Goal: Transaction & Acquisition: Purchase product/service

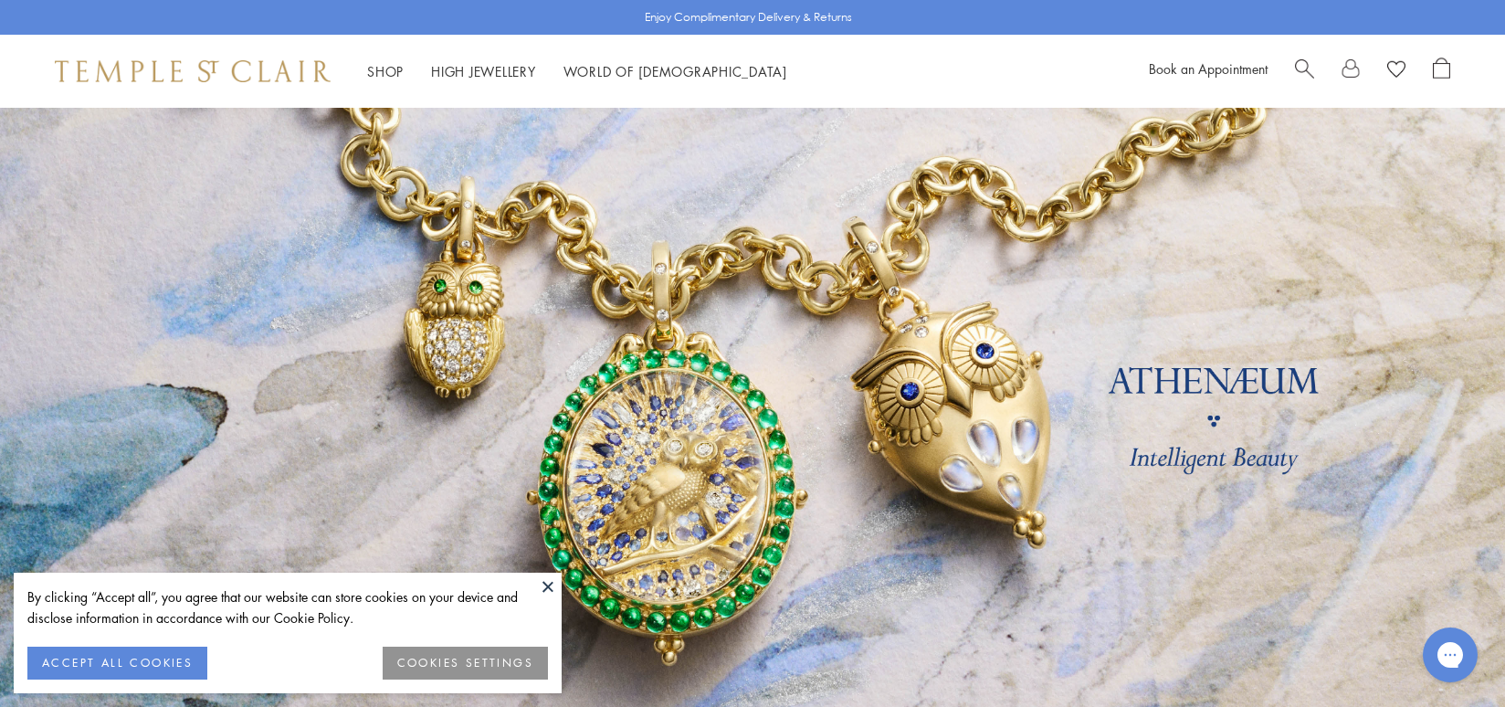
click at [550, 587] on button at bounding box center [547, 586] width 27 height 27
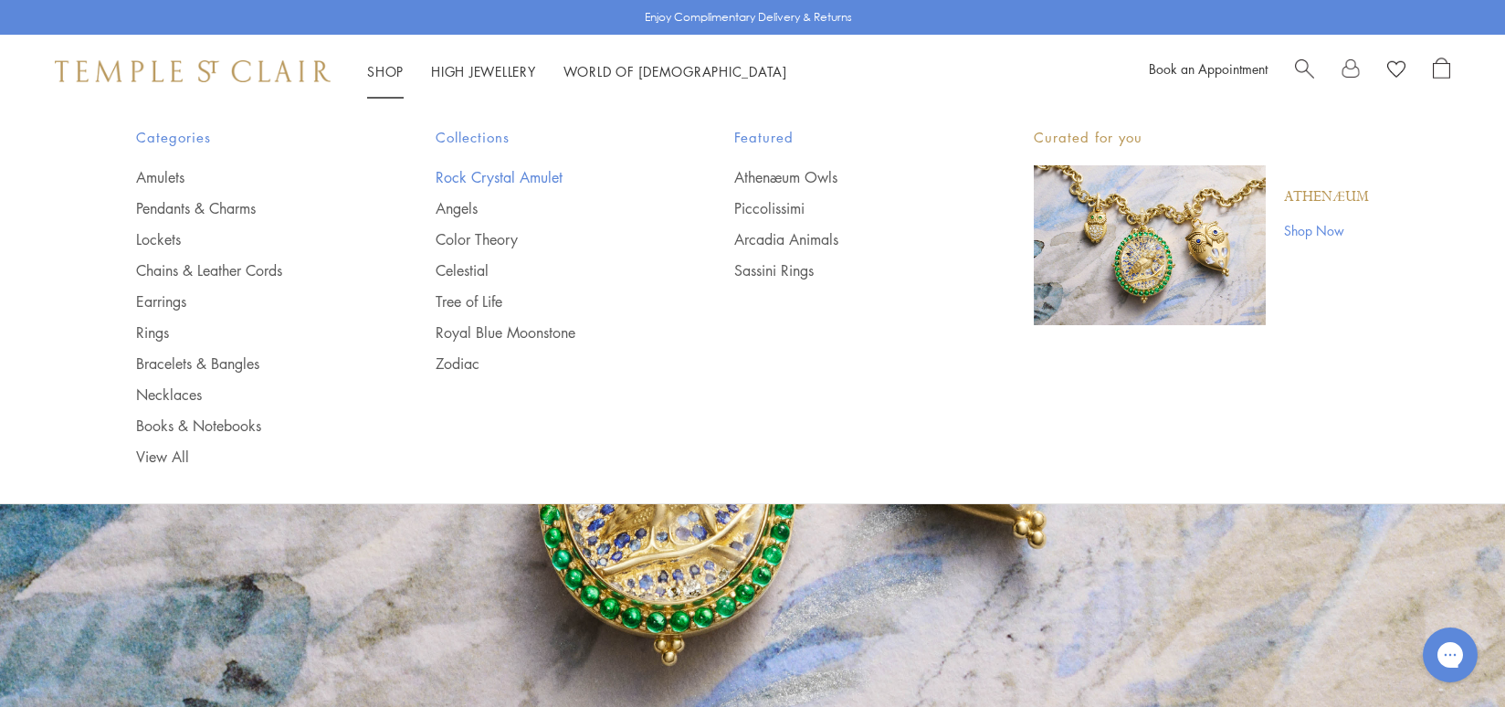
click at [459, 177] on link "Rock Crystal Amulet" at bounding box center [549, 177] width 226 height 20
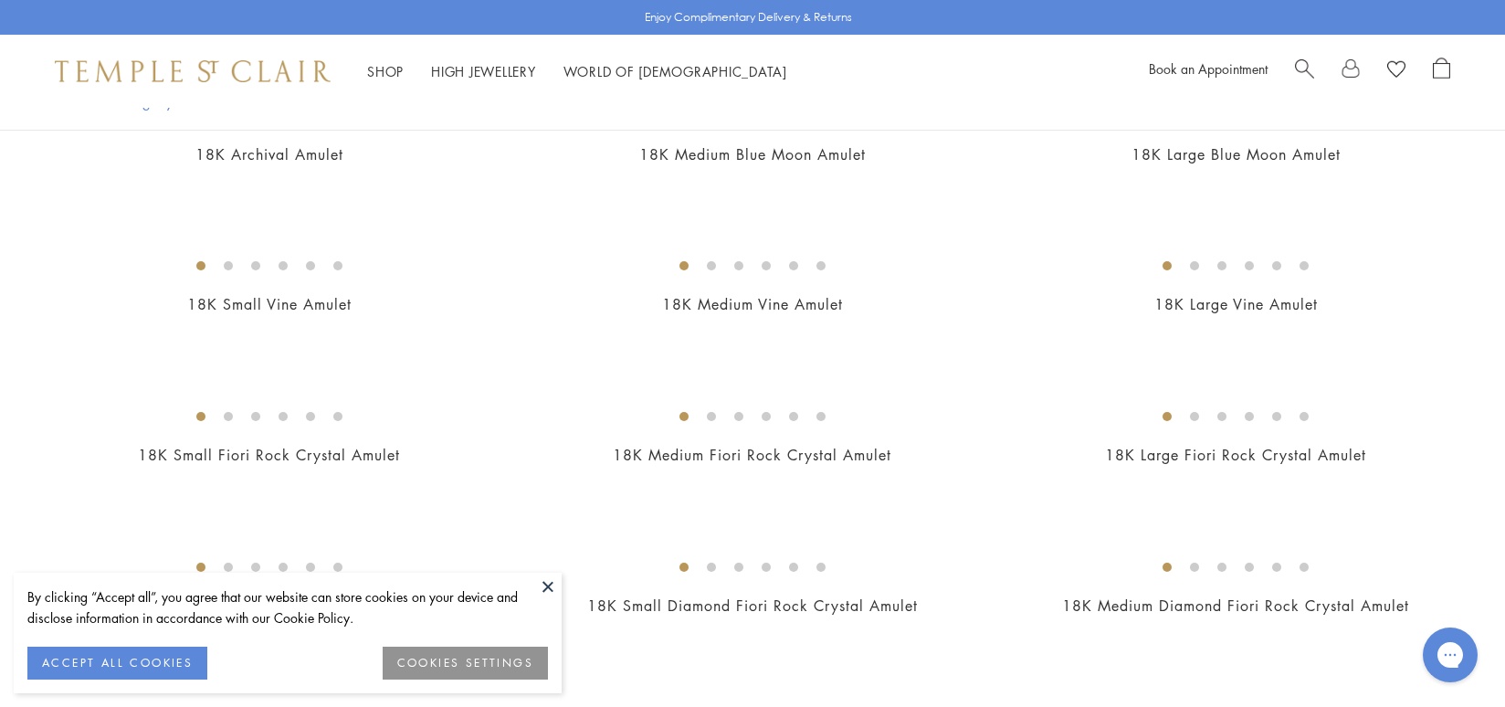
scroll to position [269, 0]
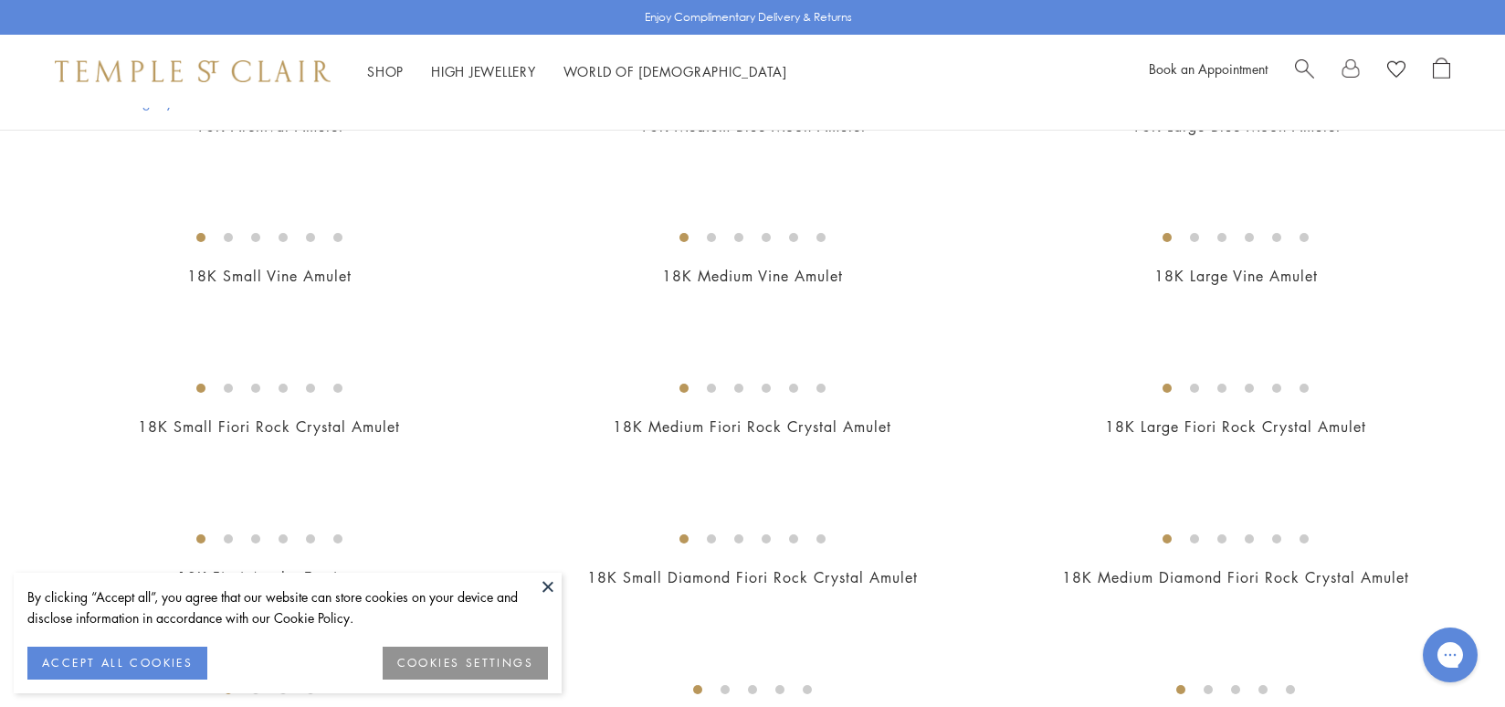
click at [546, 584] on button at bounding box center [547, 586] width 27 height 27
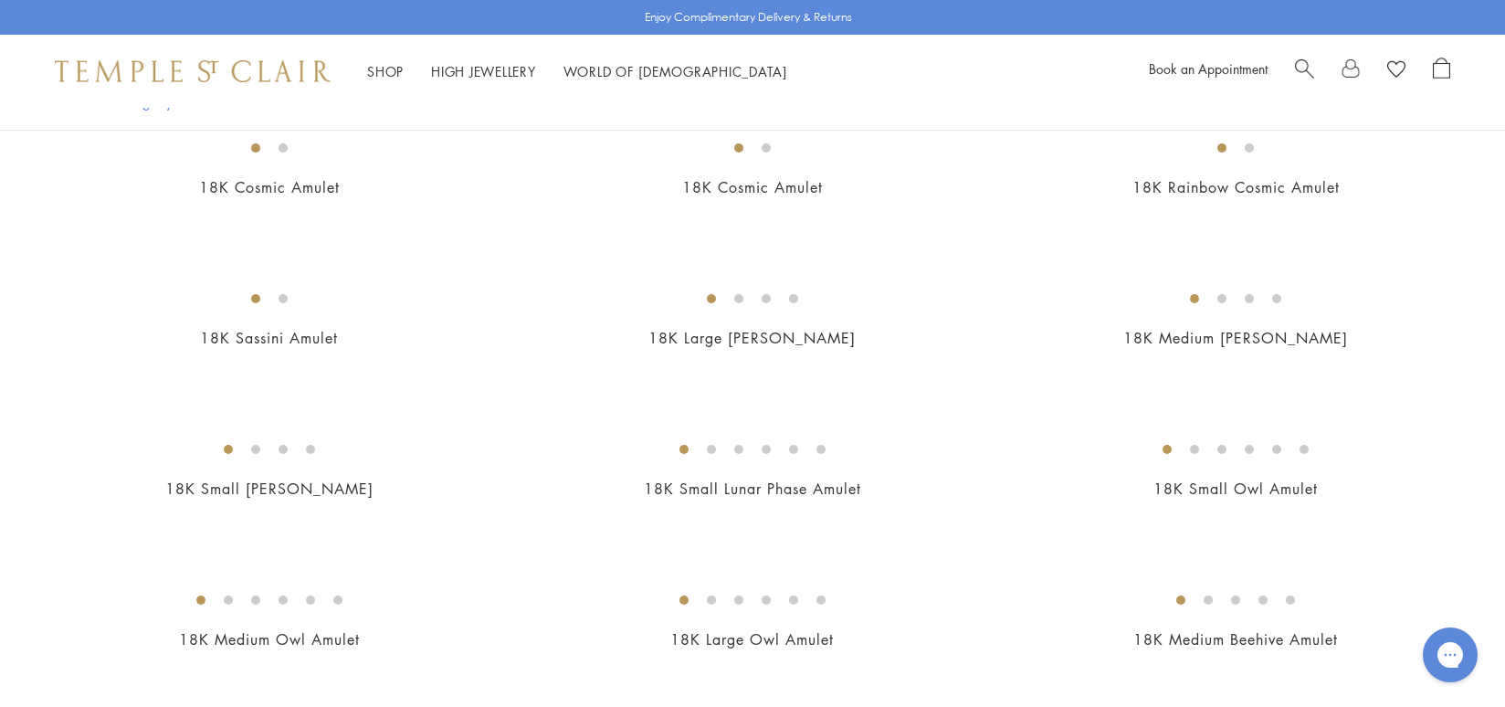
scroll to position [2048, 0]
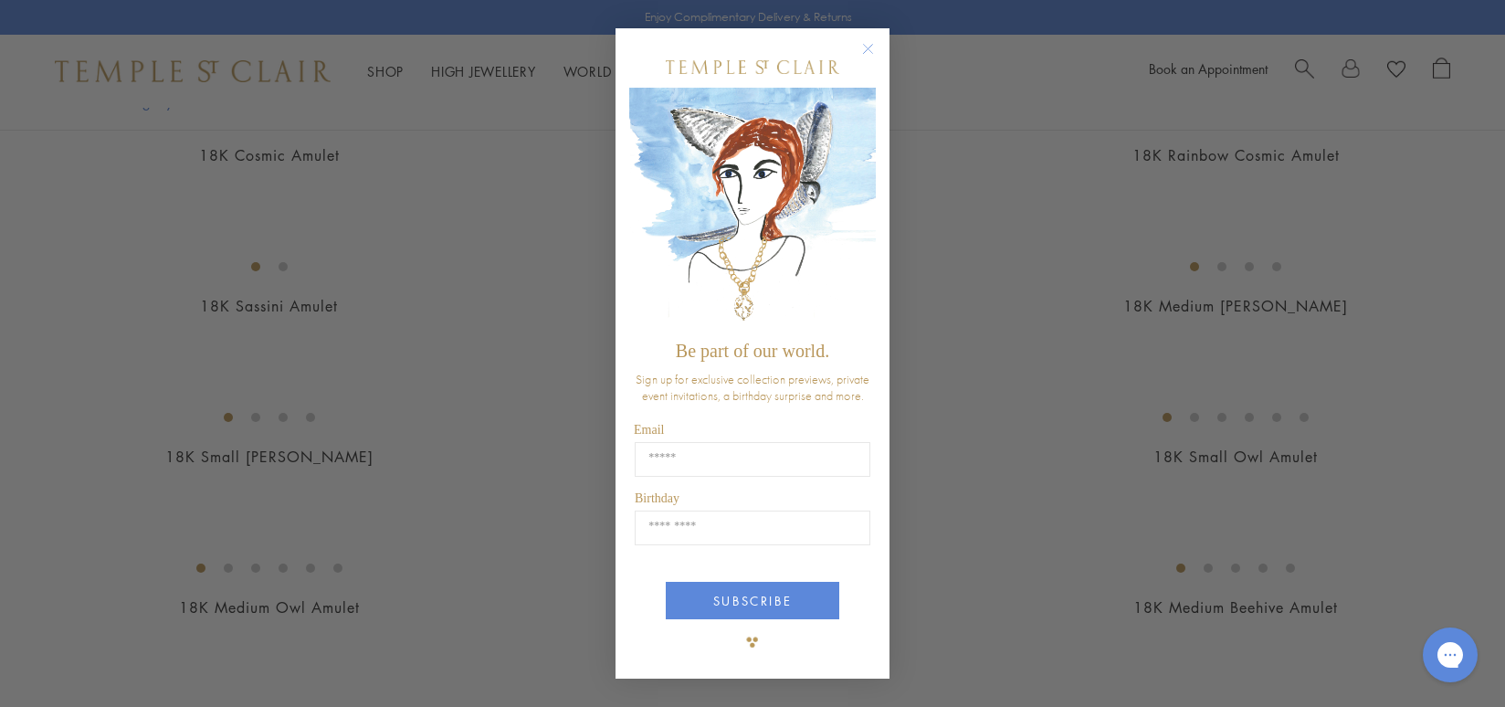
click at [868, 51] on circle "Close dialog" at bounding box center [869, 49] width 22 height 22
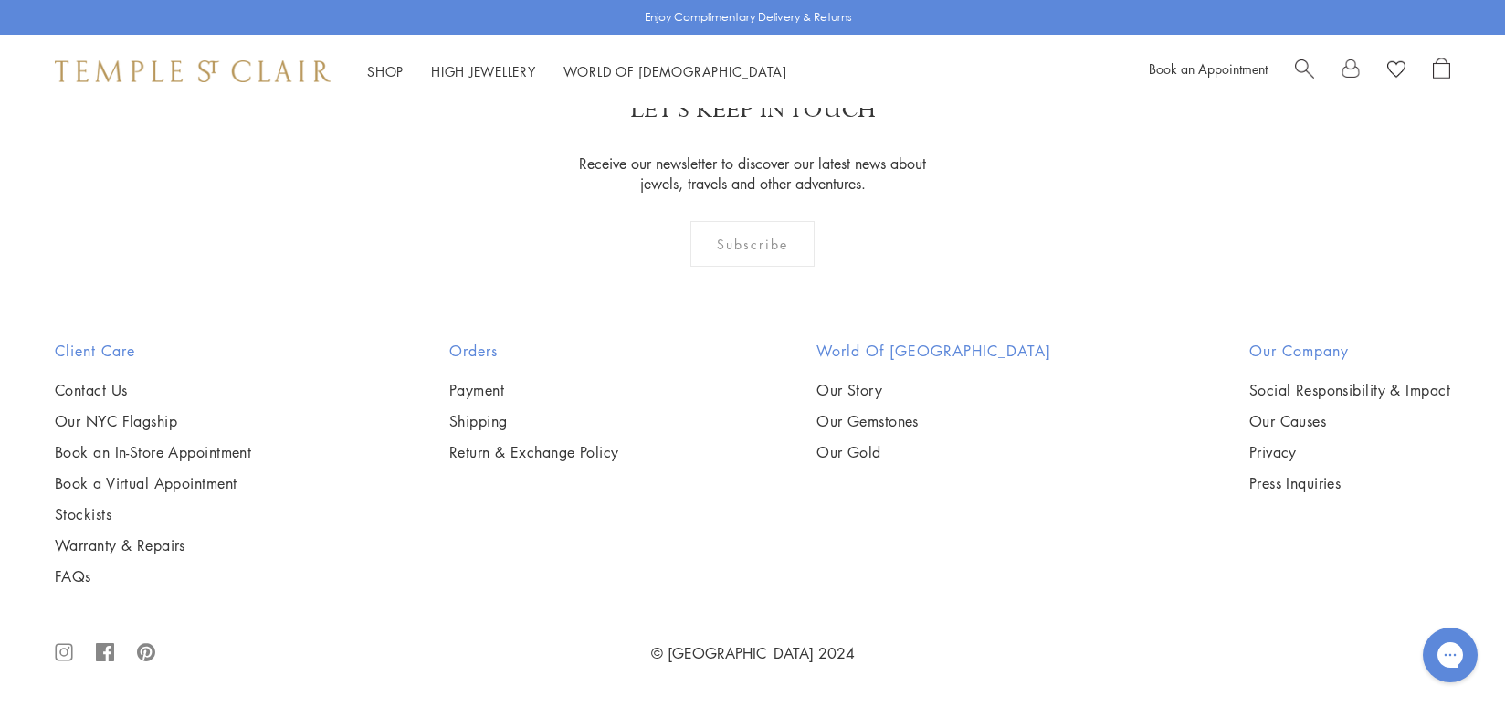
scroll to position [13032, 0]
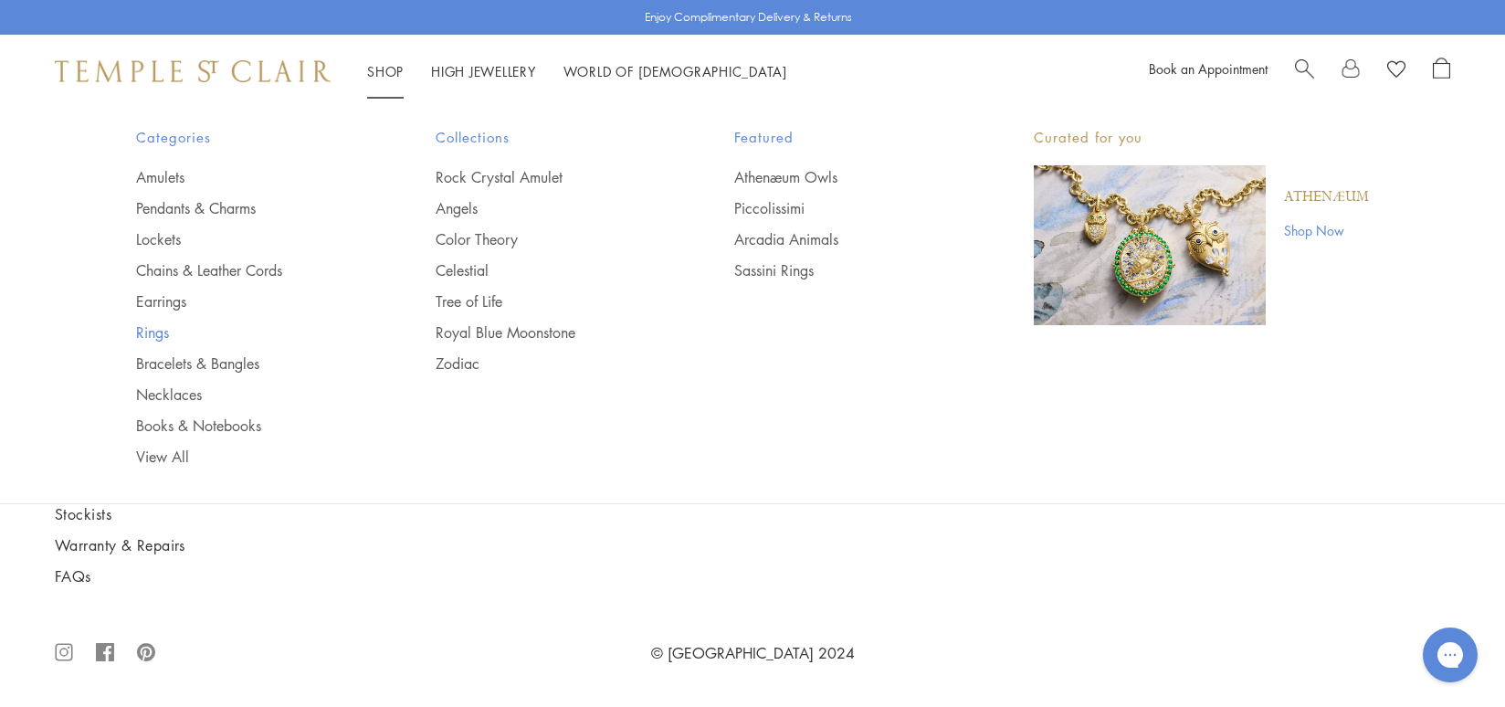
click at [157, 336] on link "Rings" at bounding box center [249, 332] width 226 height 20
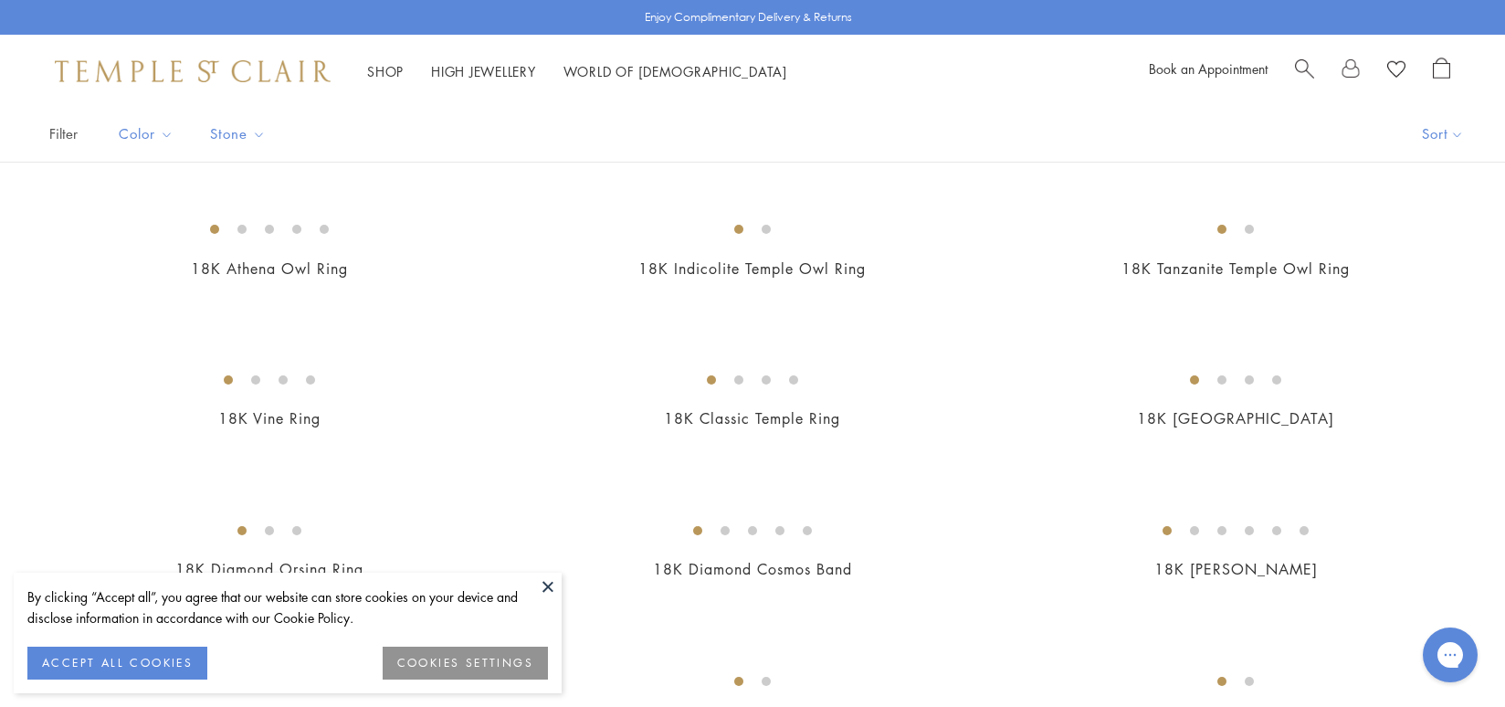
scroll to position [170, 0]
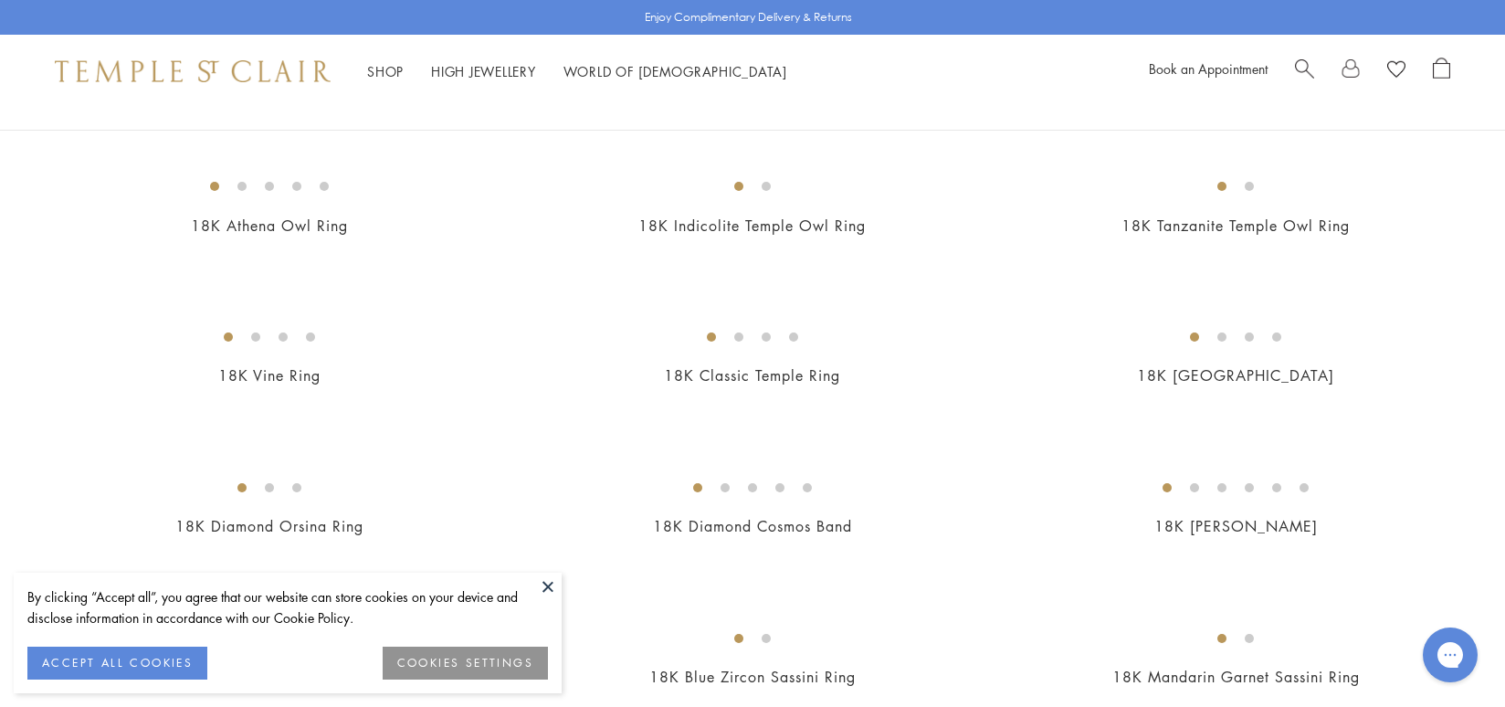
click at [549, 586] on button at bounding box center [547, 586] width 27 height 27
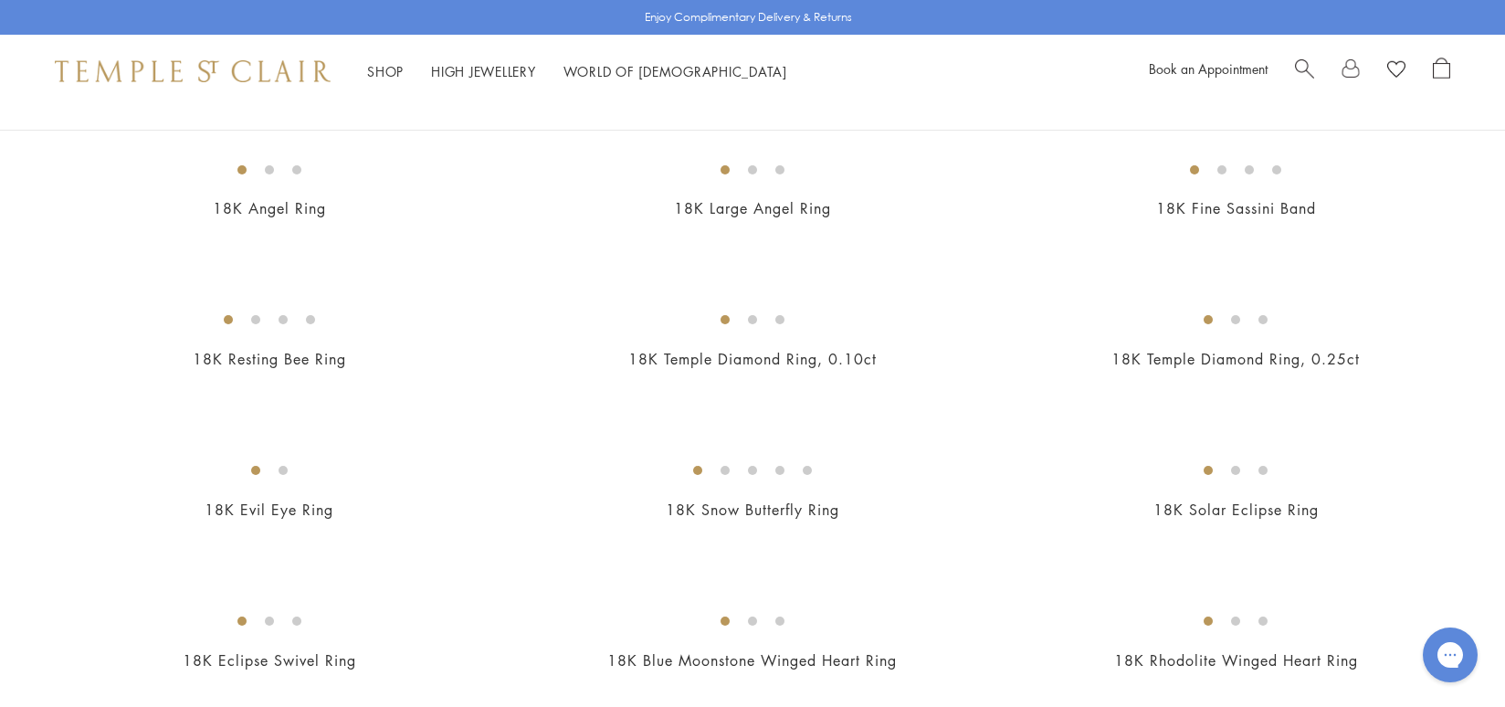
scroll to position [785, 0]
click at [0, 0] on img at bounding box center [0, 0] width 0 height 0
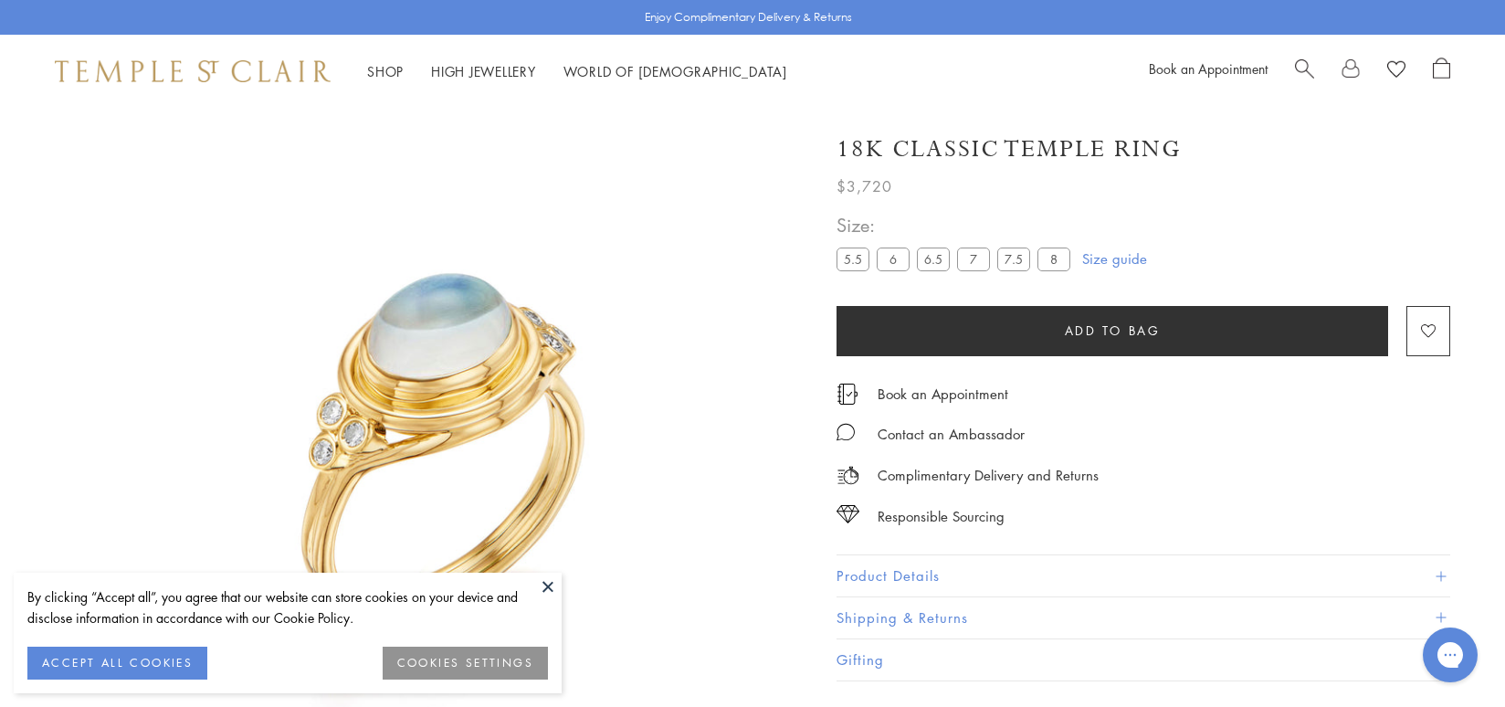
scroll to position [108, 0]
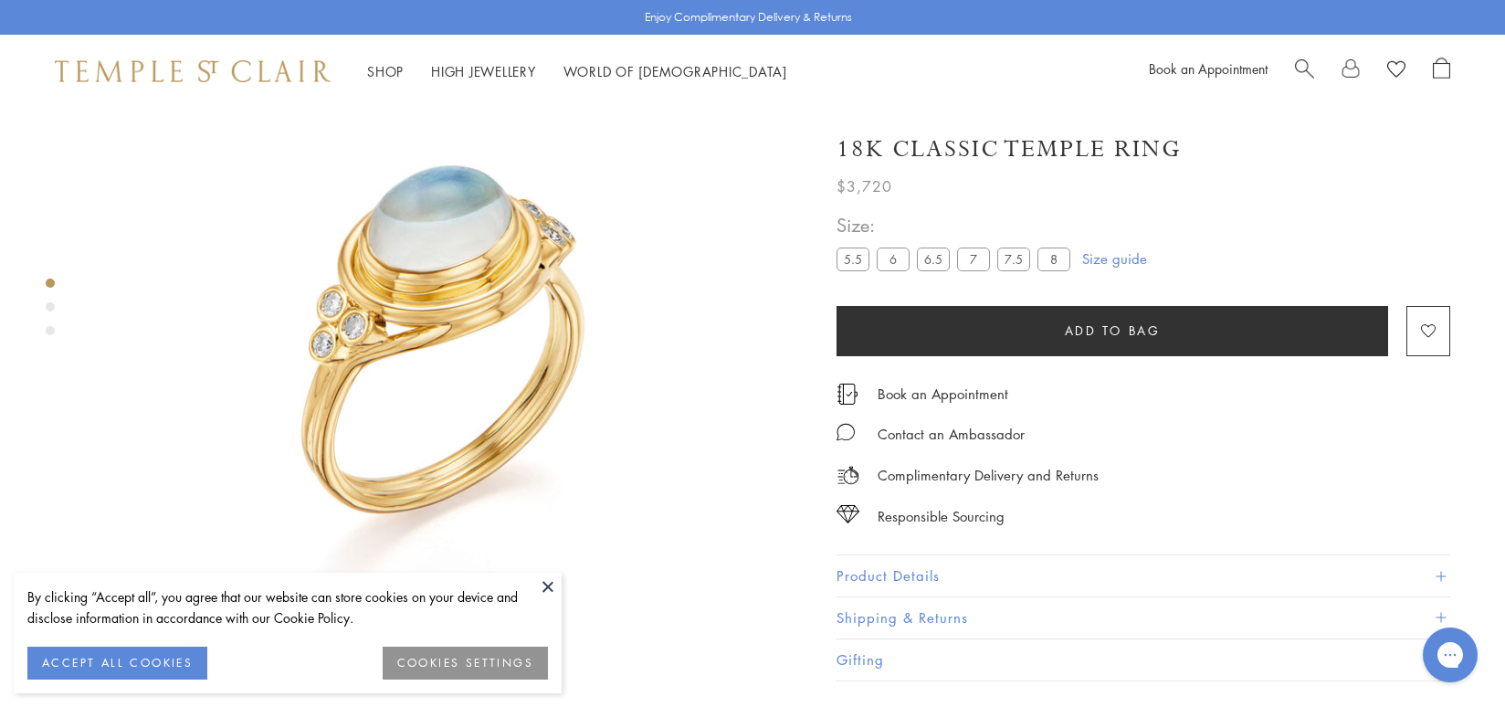
click at [48, 308] on div "Product gallery navigation" at bounding box center [50, 306] width 9 height 9
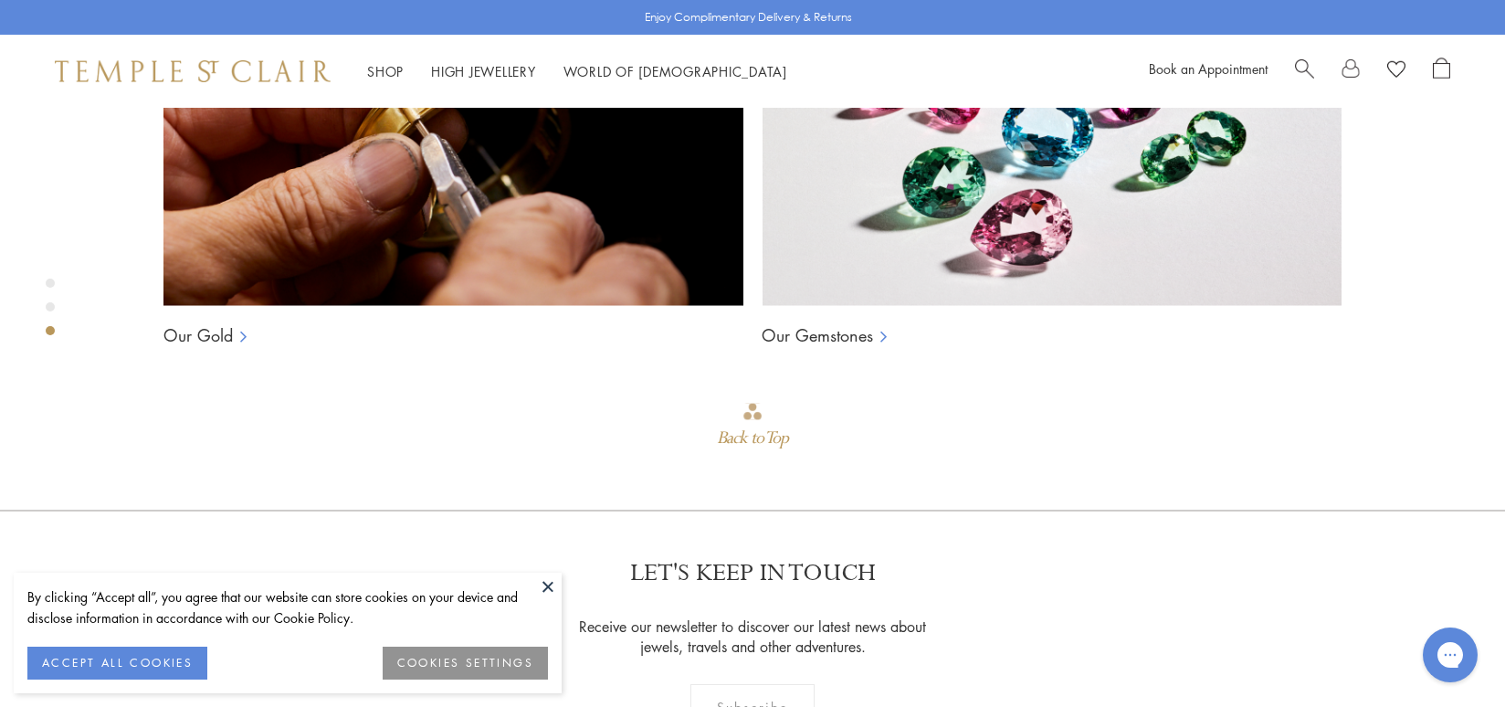
scroll to position [1513, 0]
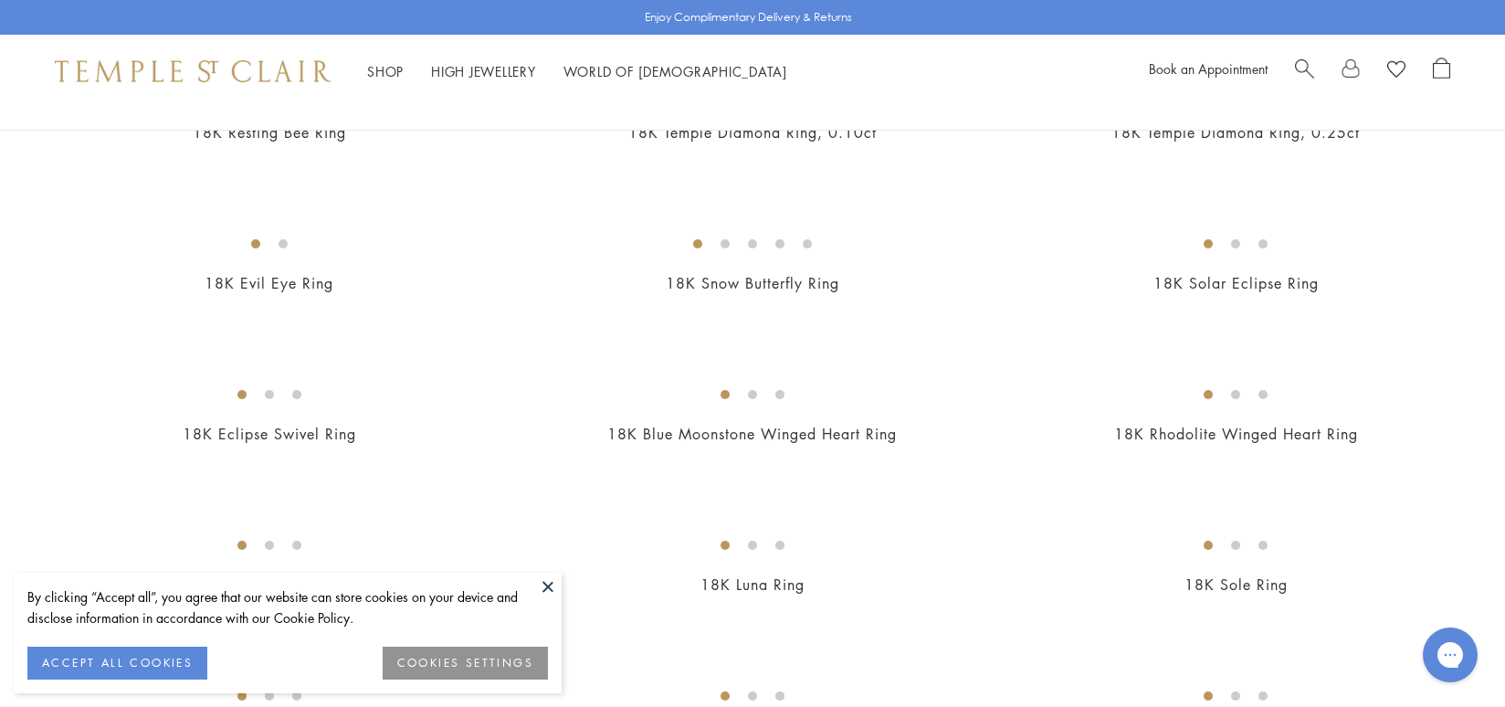
scroll to position [1079, 0]
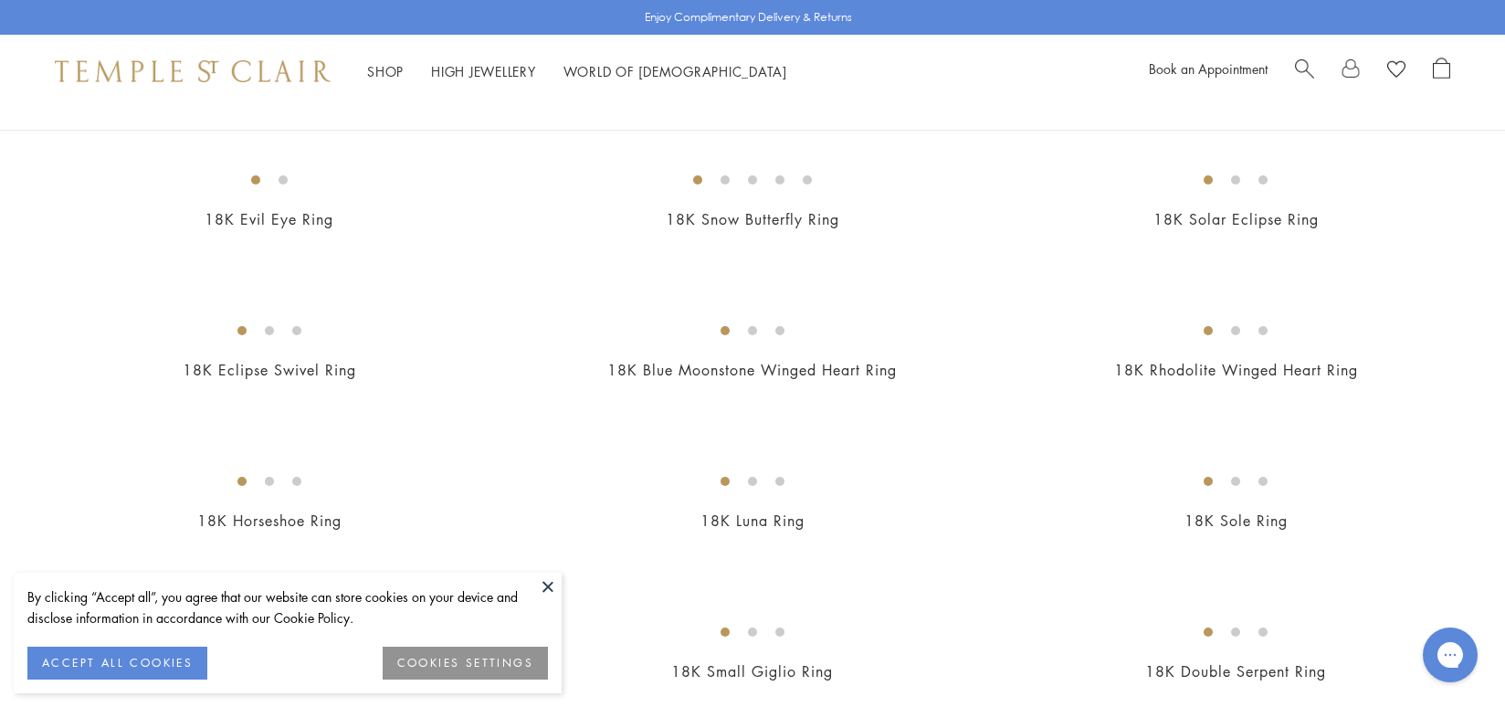
click at [548, 592] on button at bounding box center [547, 586] width 27 height 27
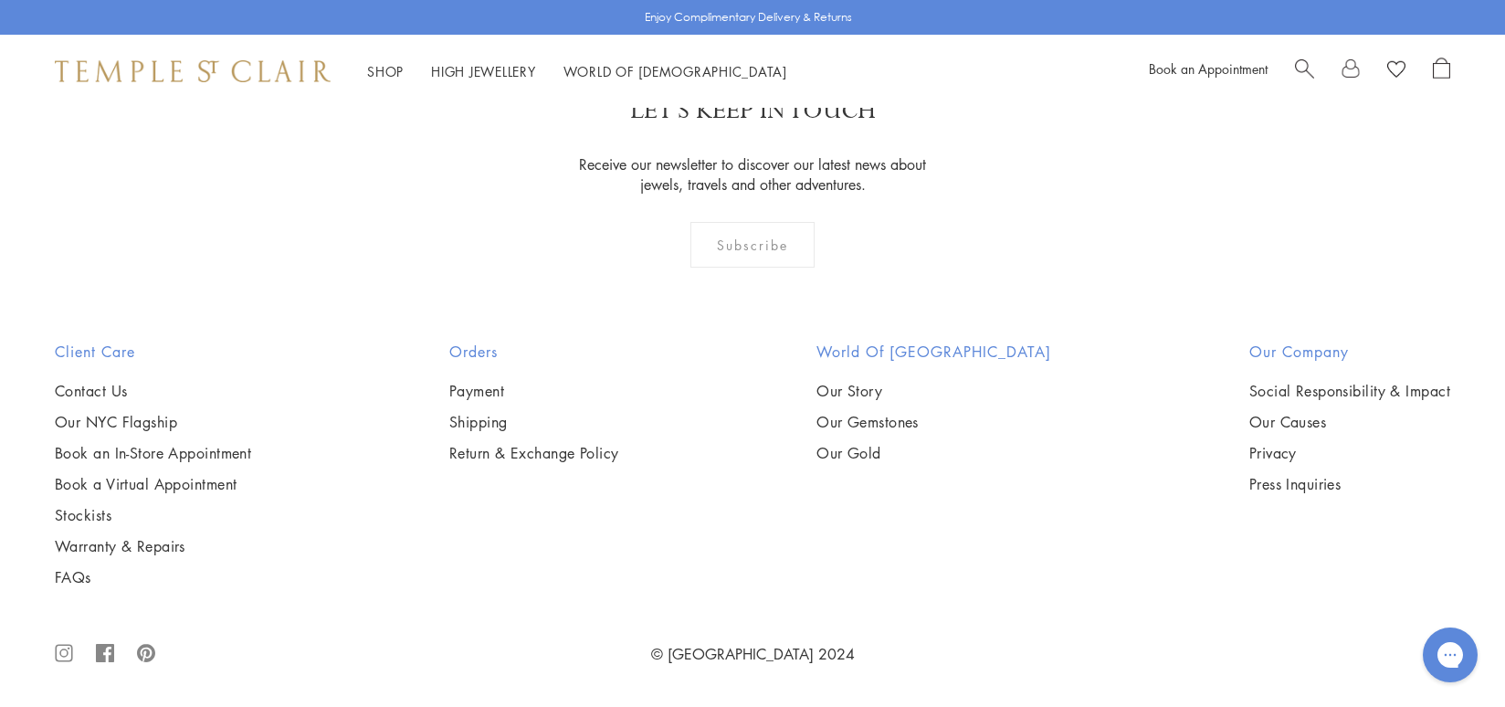
scroll to position [9103, 0]
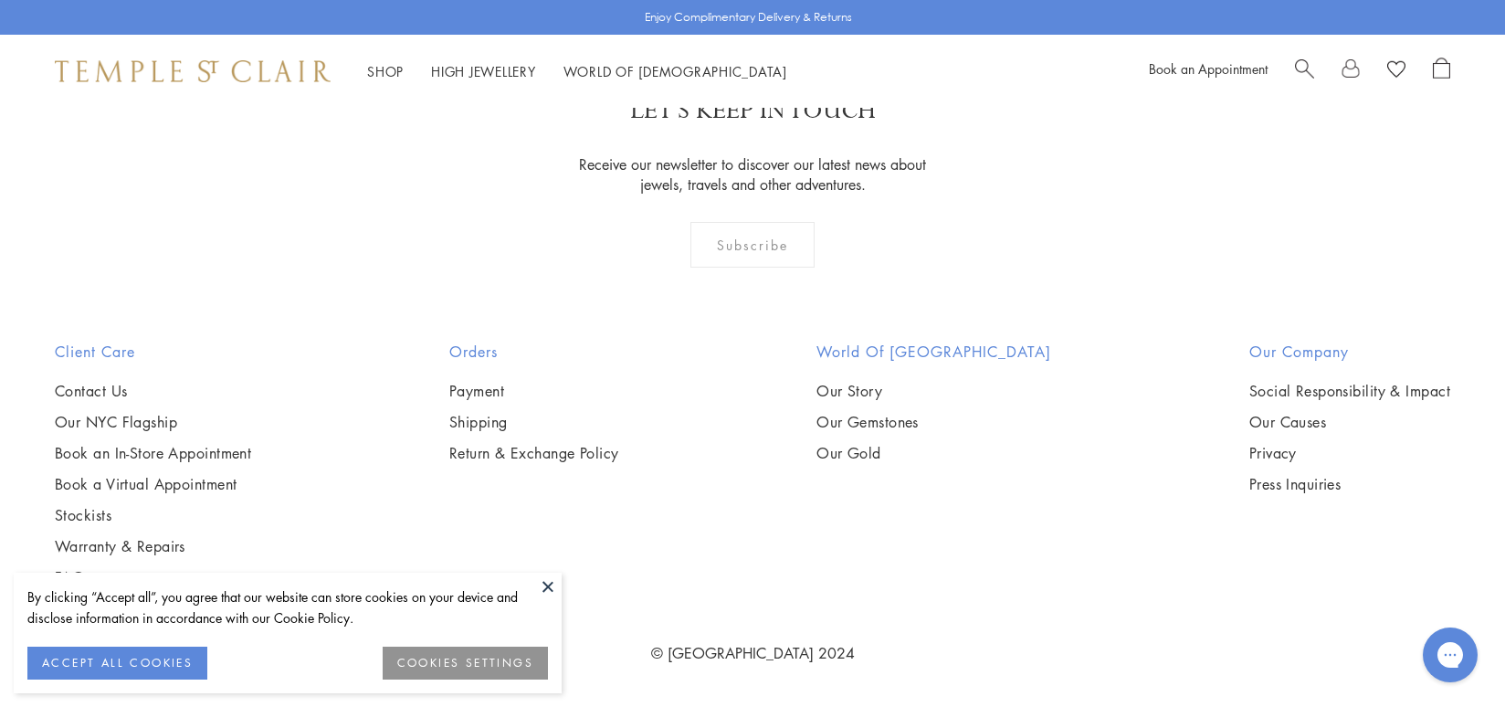
scroll to position [870, 0]
